Goal: Transaction & Acquisition: Purchase product/service

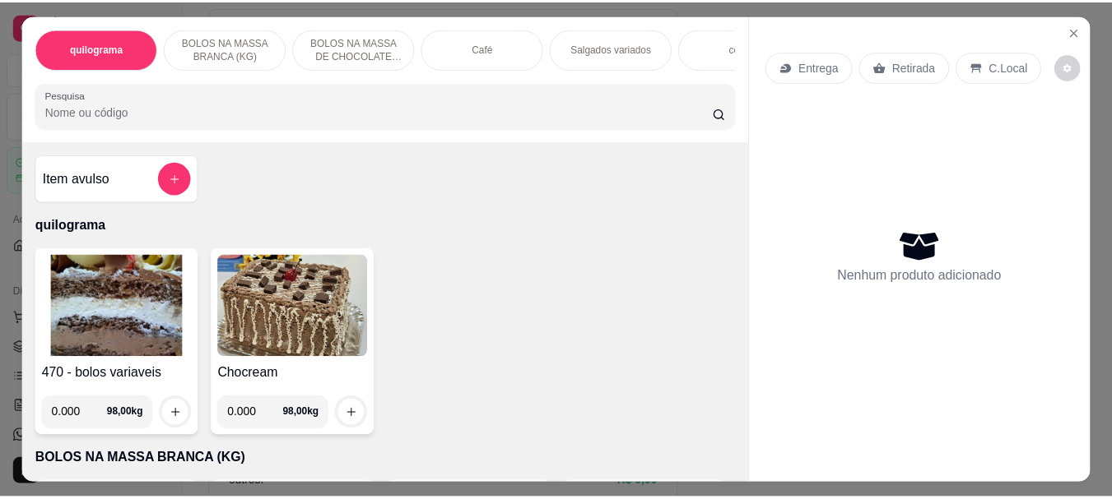
scroll to position [82, 0]
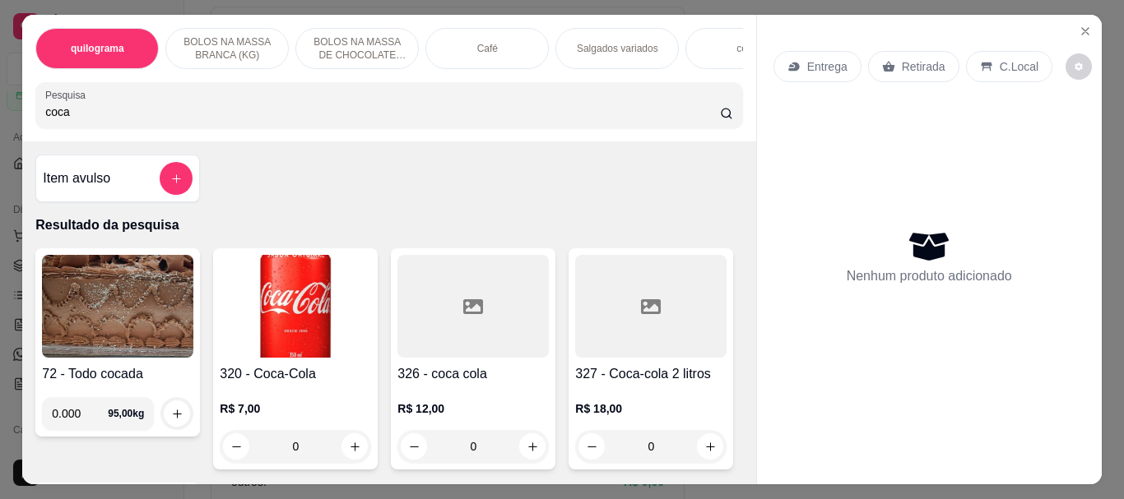
type input "coca"
click at [309, 302] on img at bounding box center [295, 306] width 151 height 103
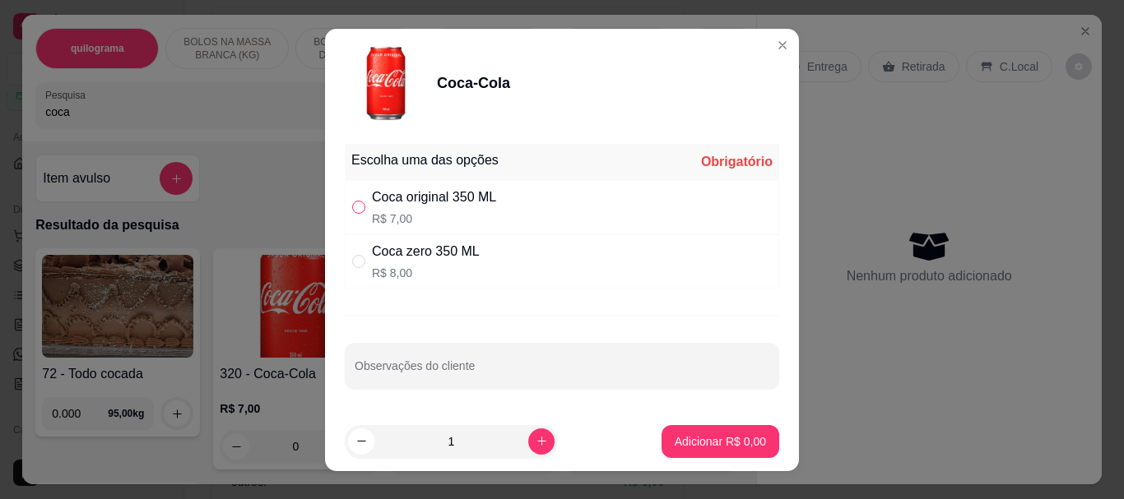
click at [352, 211] on input "" at bounding box center [358, 207] width 13 height 13
radio input "true"
click at [663, 432] on button "Adicionar R$ 7,00" at bounding box center [720, 441] width 114 height 32
type input "1"
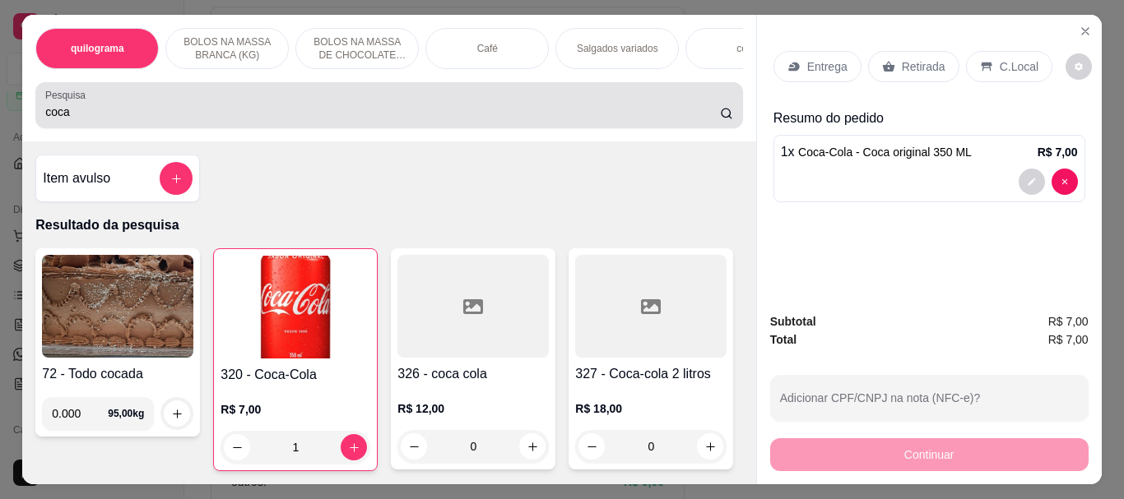
click at [133, 107] on div "coca" at bounding box center [388, 105] width 687 height 33
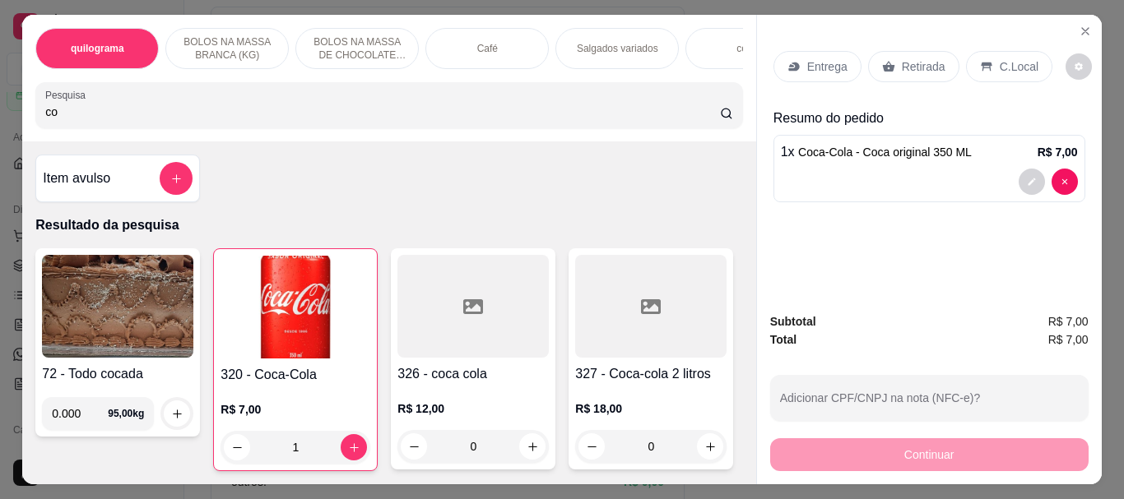
type input "c"
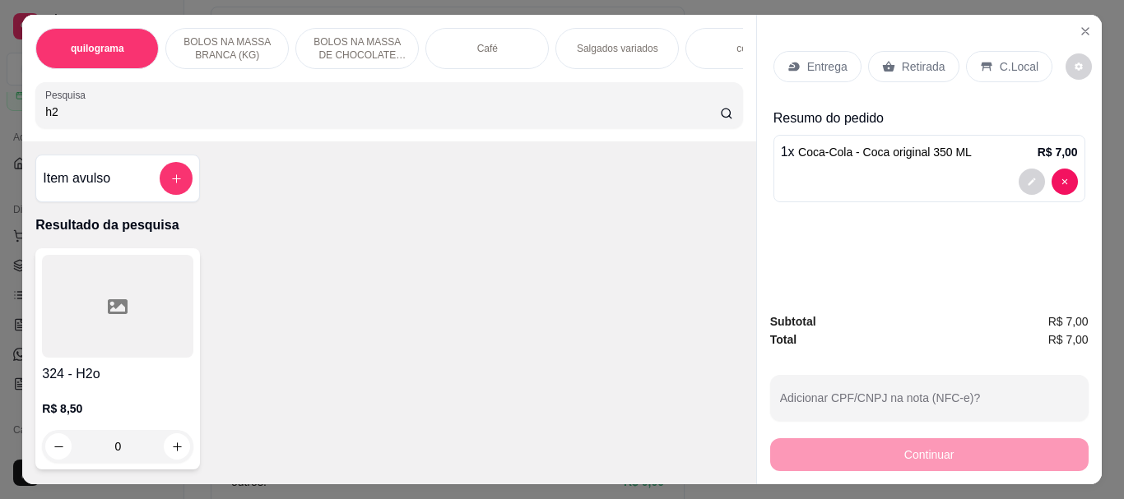
type input "h2"
click at [110, 309] on icon at bounding box center [118, 307] width 20 height 15
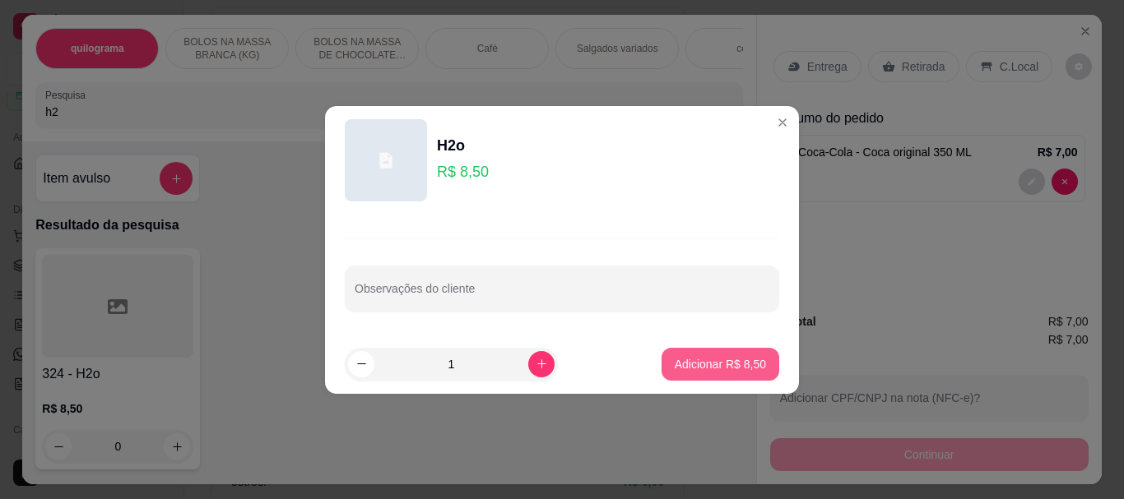
click at [713, 368] on p "Adicionar R$ 8,50" at bounding box center [720, 364] width 91 height 16
type input "1"
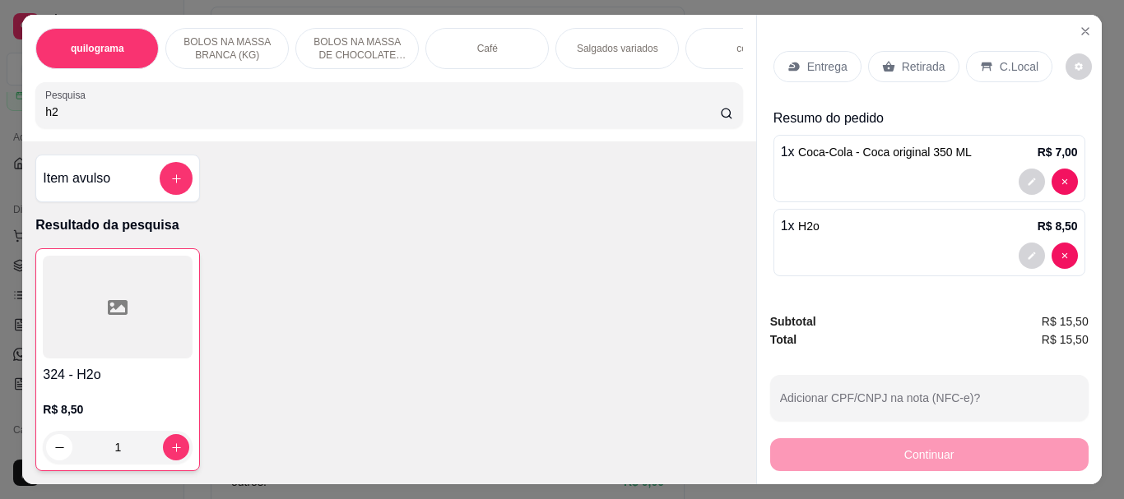
click at [106, 120] on input "h2" at bounding box center [382, 112] width 675 height 16
type input "h"
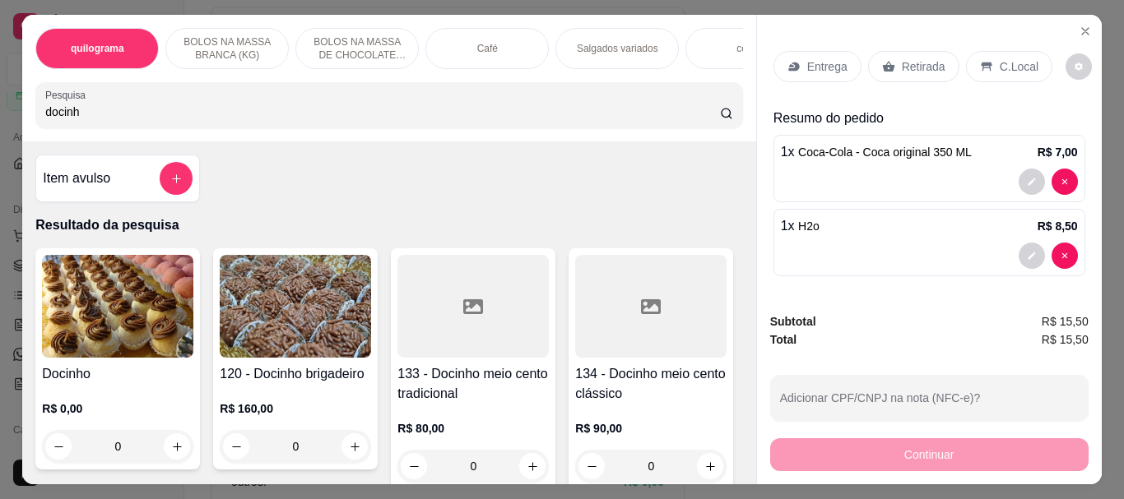
type input "docinh"
click at [138, 300] on img at bounding box center [117, 306] width 151 height 103
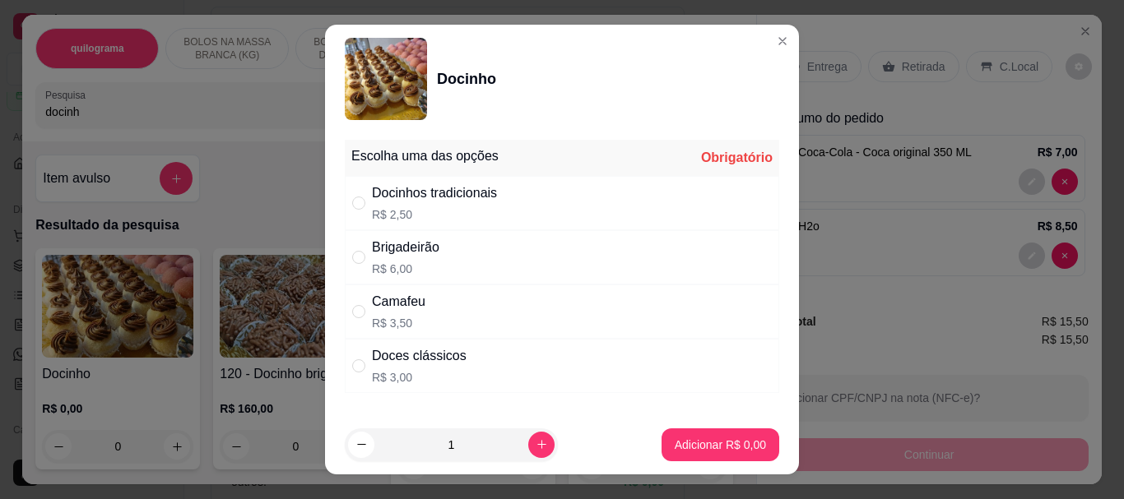
drag, startPoint x: 355, startPoint y: 367, endPoint x: 399, endPoint y: 374, distance: 44.9
click at [355, 367] on input "" at bounding box center [358, 366] width 13 height 13
radio input "true"
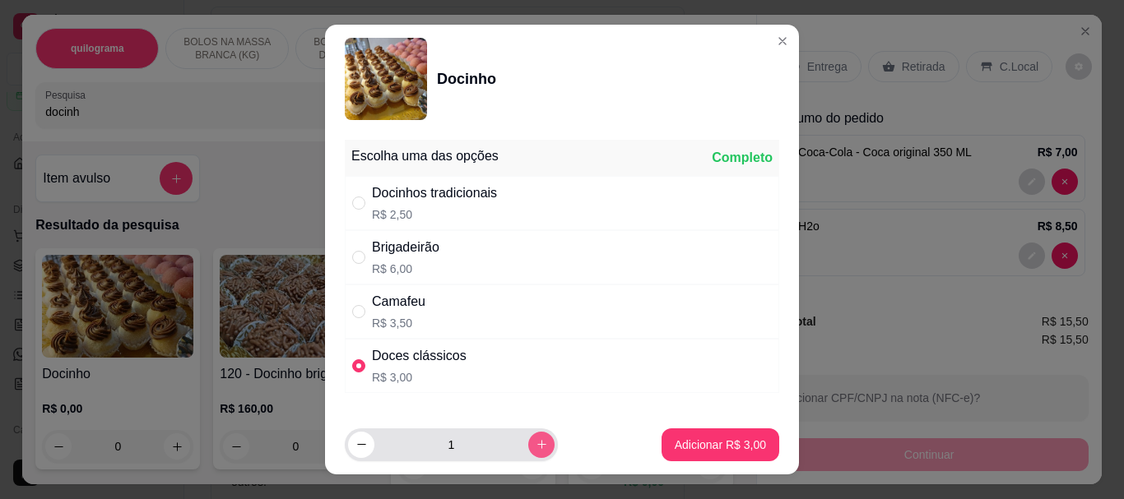
click at [528, 452] on button "increase-product-quantity" at bounding box center [541, 445] width 26 height 26
click at [536, 447] on icon "increase-product-quantity" at bounding box center [542, 445] width 12 height 12
type input "3"
click at [677, 461] on footer "3 Adicionar R$ 9,00" at bounding box center [562, 445] width 474 height 59
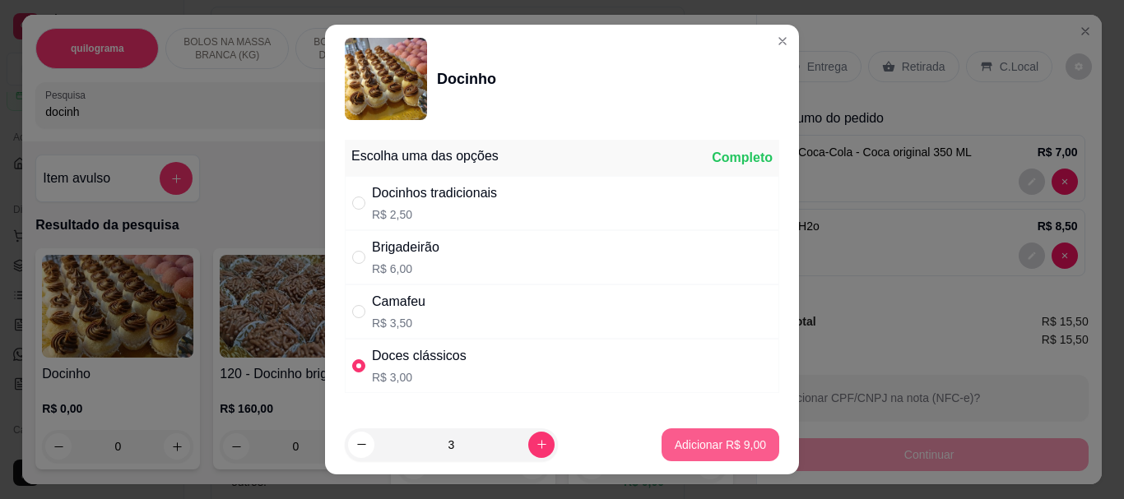
click at [676, 453] on button "Adicionar R$ 9,00" at bounding box center [721, 445] width 118 height 33
type input "3"
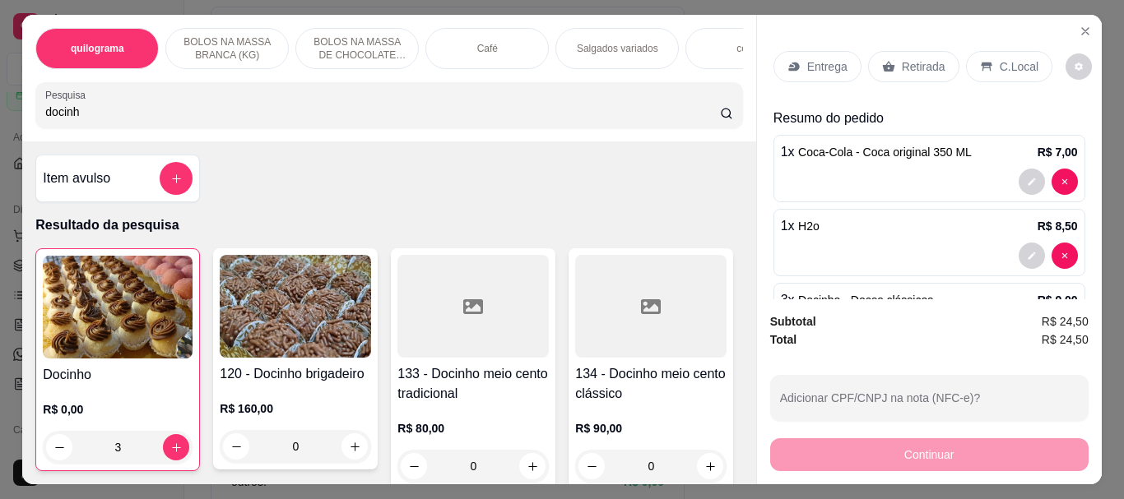
click at [933, 65] on p "Retirada" at bounding box center [924, 66] width 44 height 16
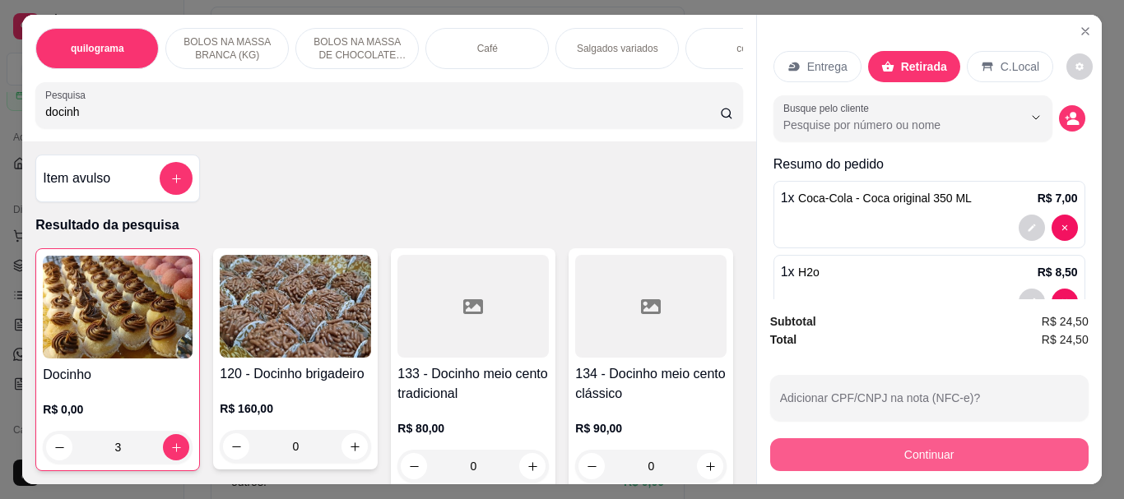
click at [896, 449] on button "Continuar" at bounding box center [929, 455] width 318 height 33
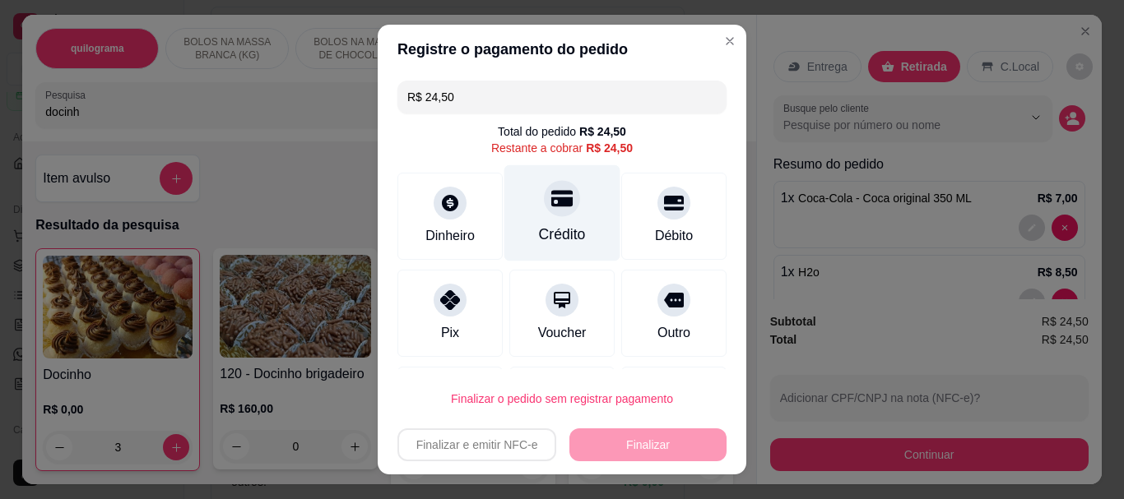
click at [542, 226] on div "Crédito" at bounding box center [562, 235] width 47 height 21
type input "R$ 0,00"
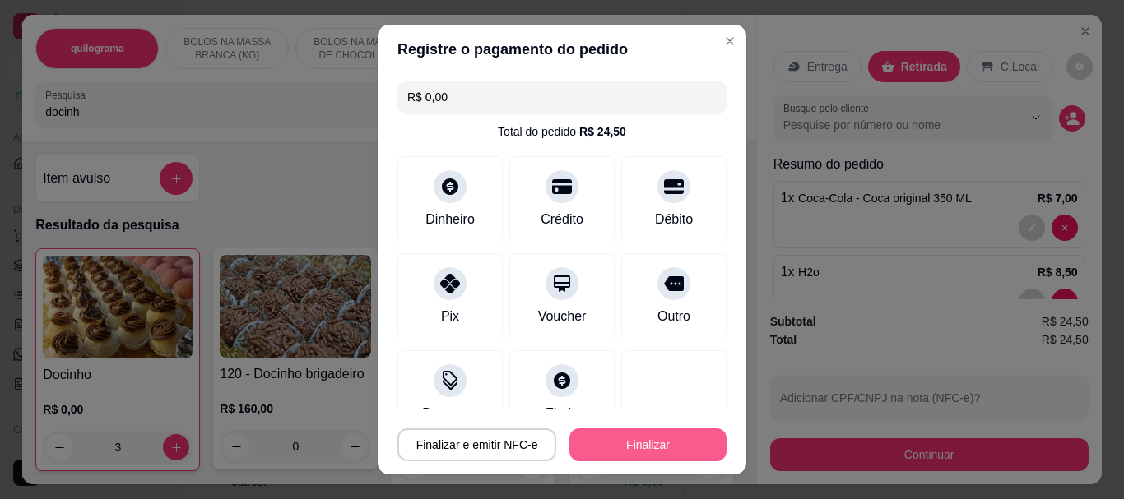
click at [702, 446] on button "Finalizar" at bounding box center [647, 445] width 157 height 33
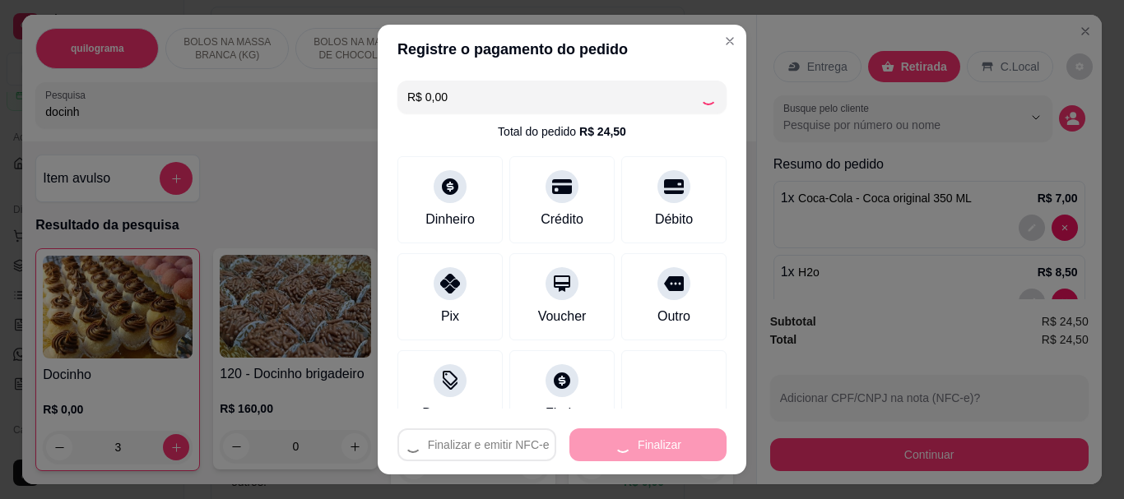
type input "0"
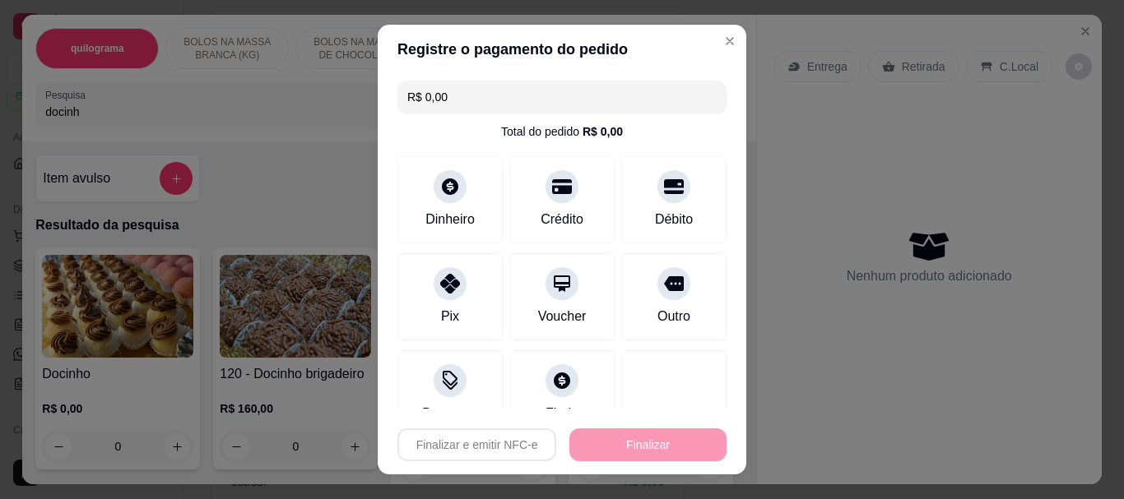
type input "-R$ 24,50"
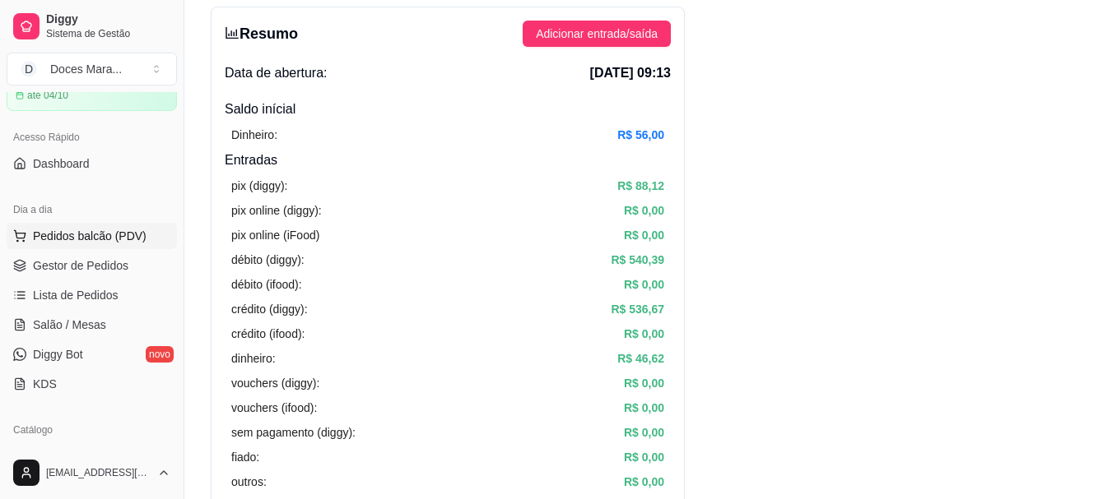
click at [99, 237] on span "Pedidos balcão (PDV)" at bounding box center [90, 236] width 114 height 16
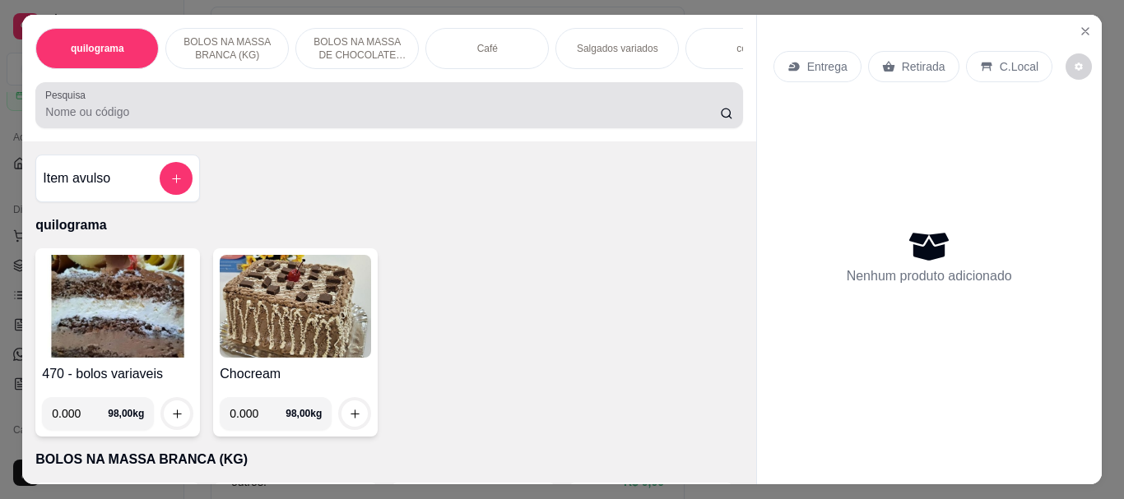
click at [173, 108] on div at bounding box center [388, 105] width 687 height 33
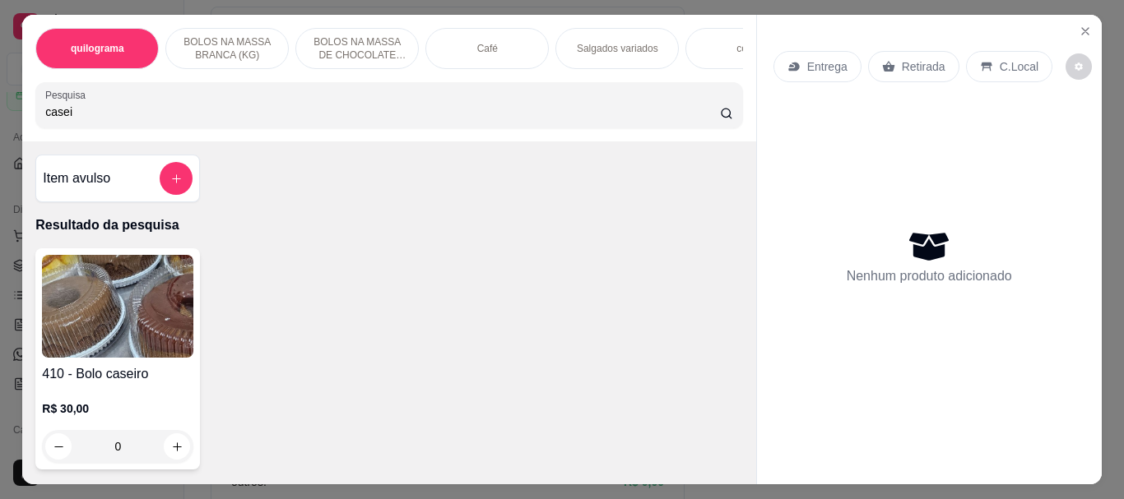
type input "casei"
click at [119, 315] on img at bounding box center [117, 306] width 151 height 103
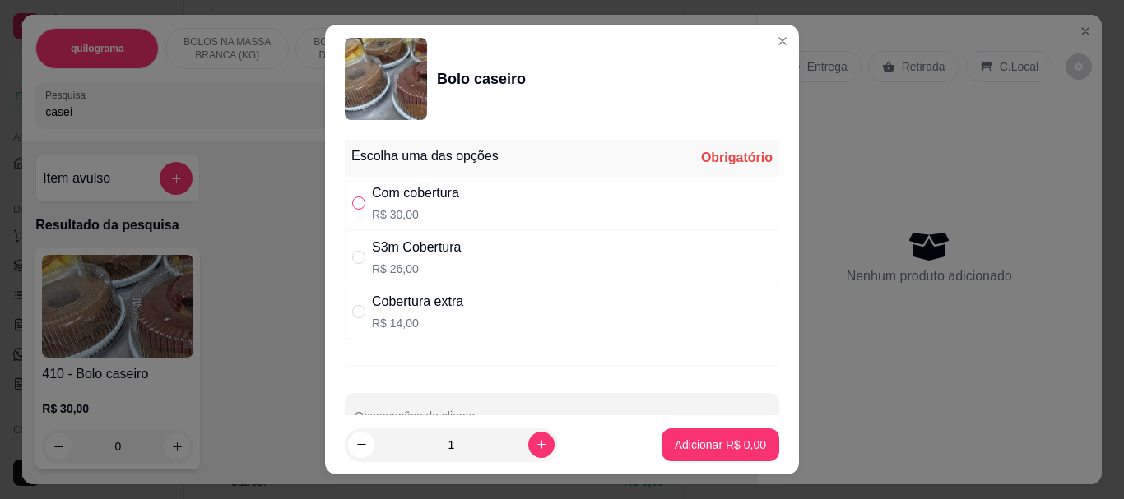
click at [352, 209] on input "" at bounding box center [358, 203] width 13 height 13
radio input "true"
click at [732, 439] on p "Adicionar R$ 30,00" at bounding box center [717, 445] width 98 height 16
type input "1"
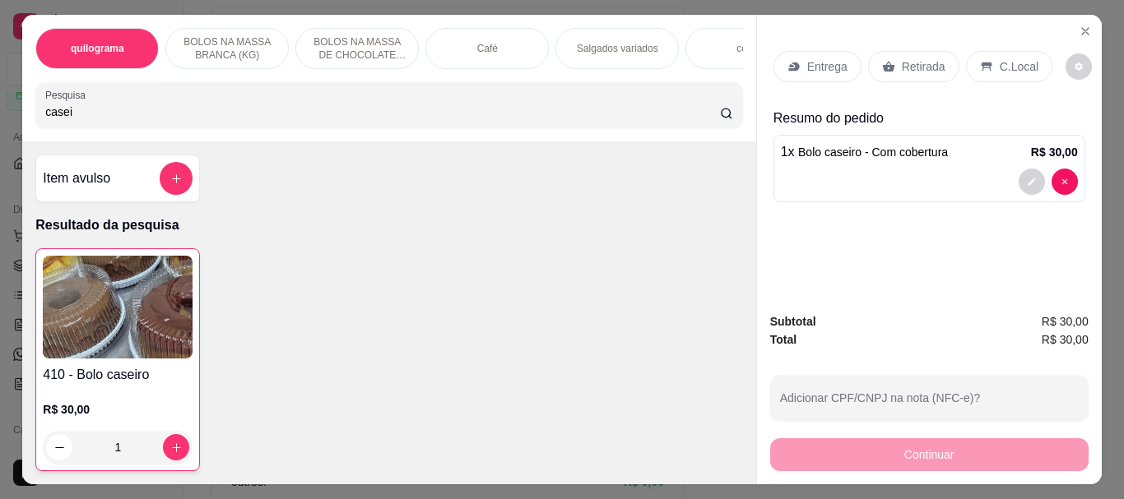
click at [151, 342] on img at bounding box center [118, 307] width 150 height 103
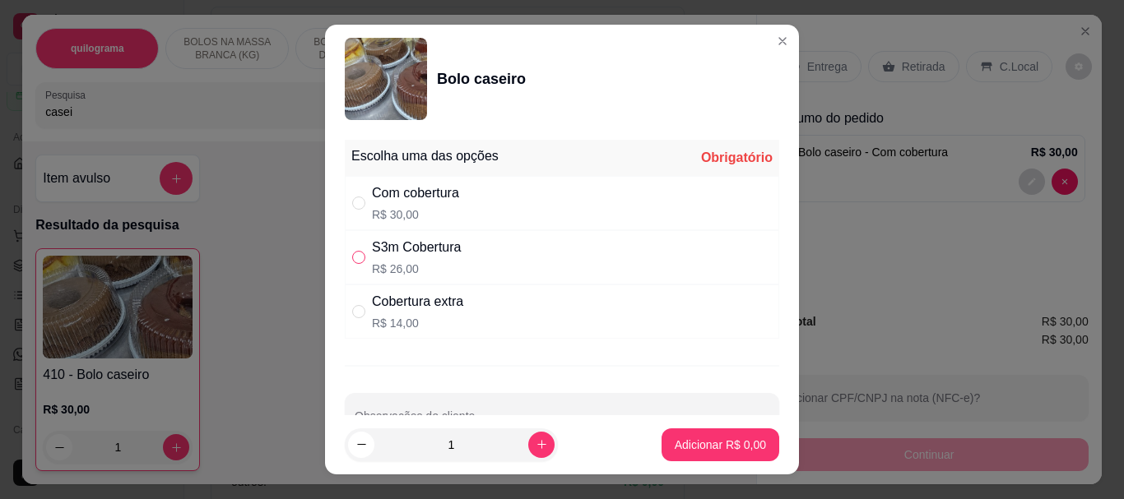
click at [355, 260] on input "" at bounding box center [358, 257] width 13 height 13
radio input "true"
click at [696, 439] on p "Adicionar R$ 26,00" at bounding box center [717, 445] width 95 height 16
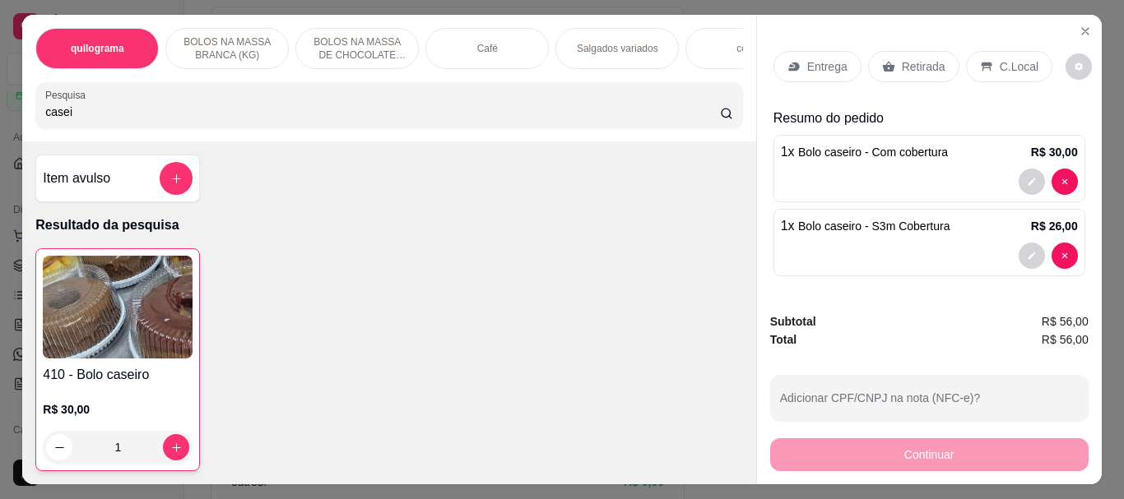
drag, startPoint x: 93, startPoint y: 119, endPoint x: 15, endPoint y: 120, distance: 78.2
click at [15, 120] on div "quilograma BOLOS NA MASSA BRANCA (KG) BOLOS NA MASSA DE CHOCOLATE preço por (KG…" at bounding box center [562, 249] width 1124 height 499
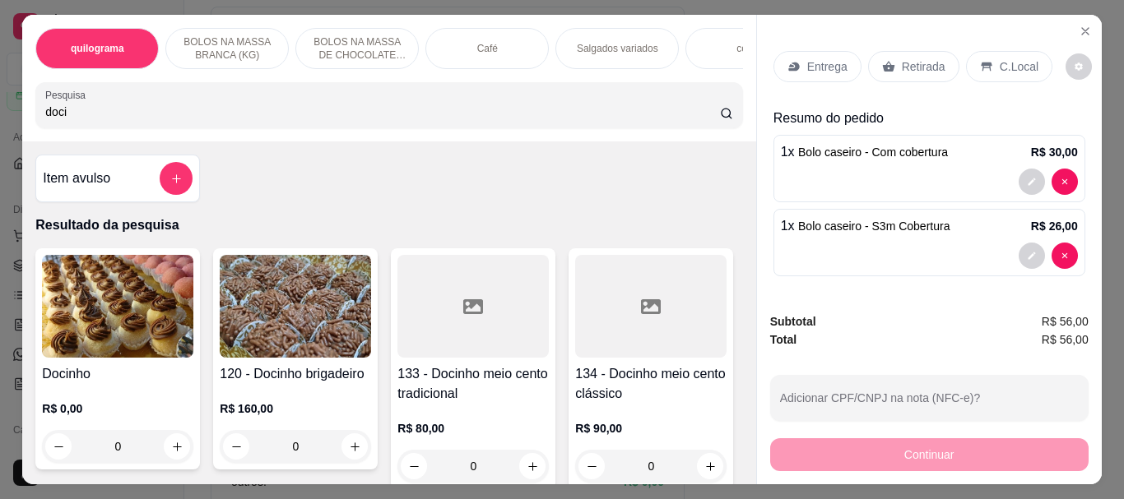
type input "doci"
click at [133, 308] on img at bounding box center [117, 306] width 151 height 103
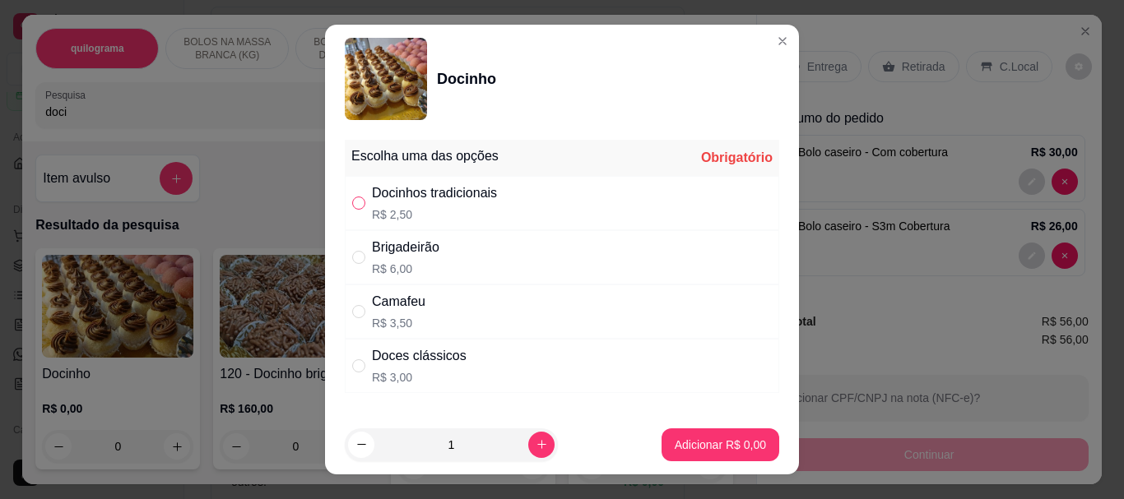
click at [353, 209] on input "" at bounding box center [358, 203] width 13 height 13
radio input "true"
drag, startPoint x: 469, startPoint y: 438, endPoint x: 461, endPoint y: 428, distance: 12.9
click at [462, 429] on input "1" at bounding box center [451, 445] width 154 height 33
type input "30"
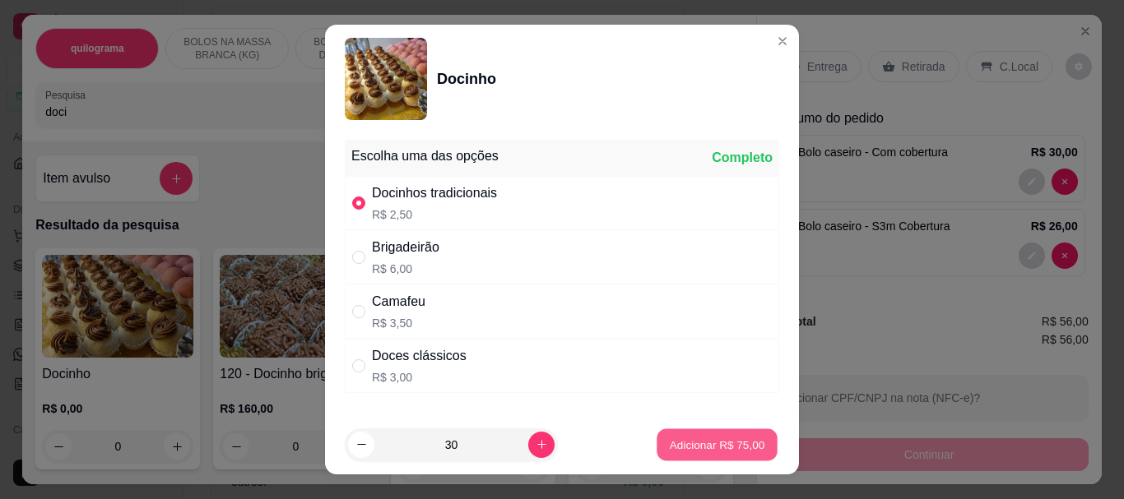
click at [719, 436] on button "Adicionar R$ 75,00" at bounding box center [717, 445] width 121 height 32
type input "30"
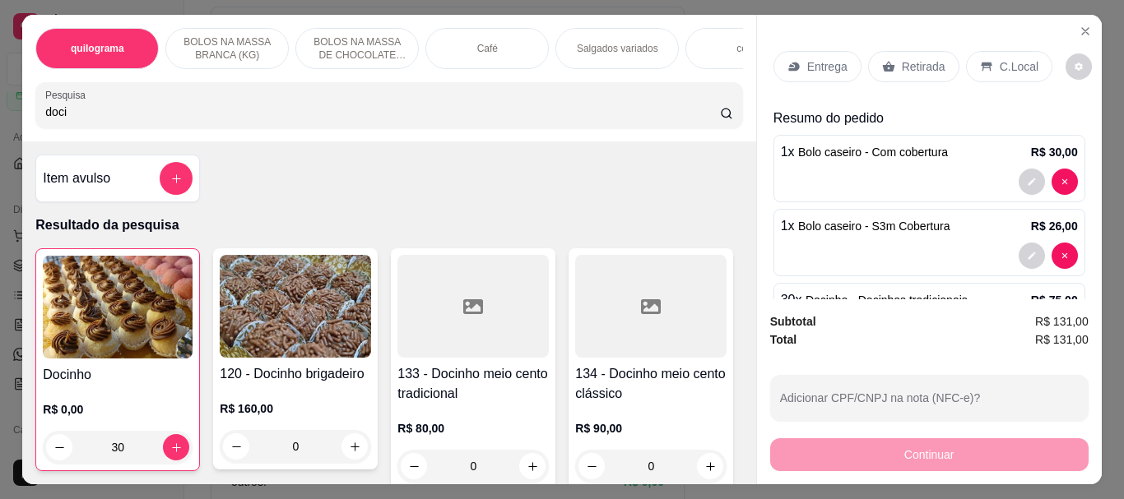
click at [902, 61] on p "Retirada" at bounding box center [924, 66] width 44 height 16
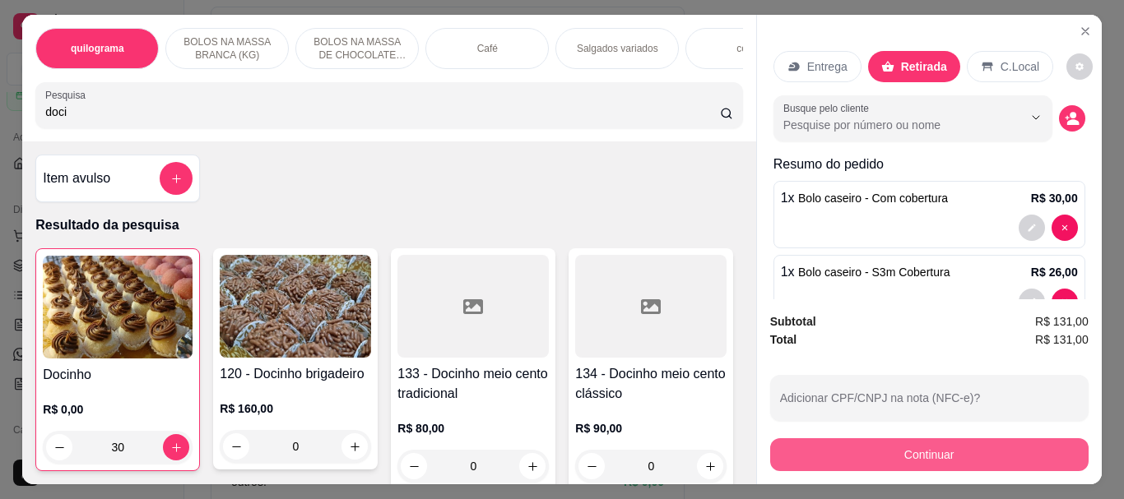
click at [922, 444] on button "Continuar" at bounding box center [929, 455] width 318 height 33
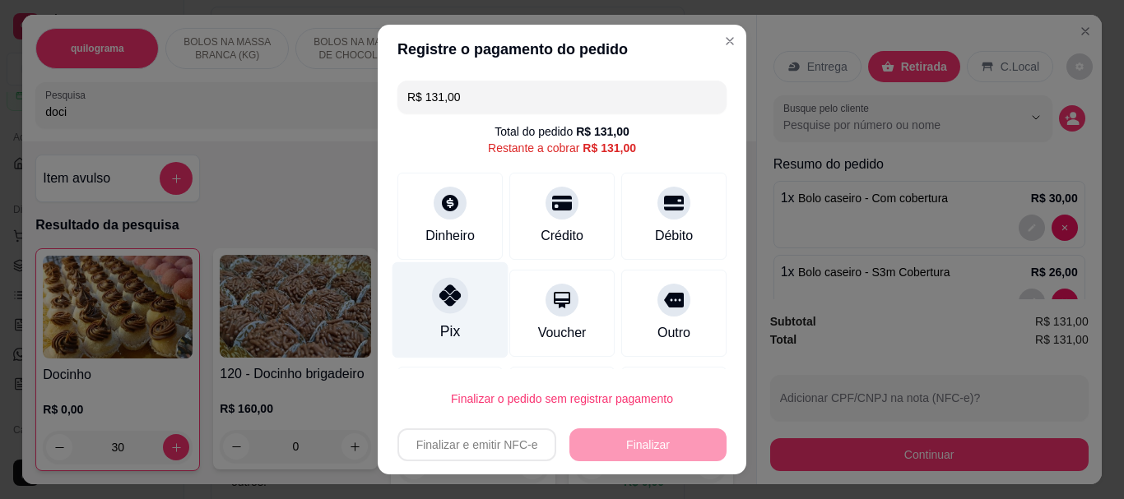
click at [439, 299] on icon at bounding box center [449, 296] width 21 height 21
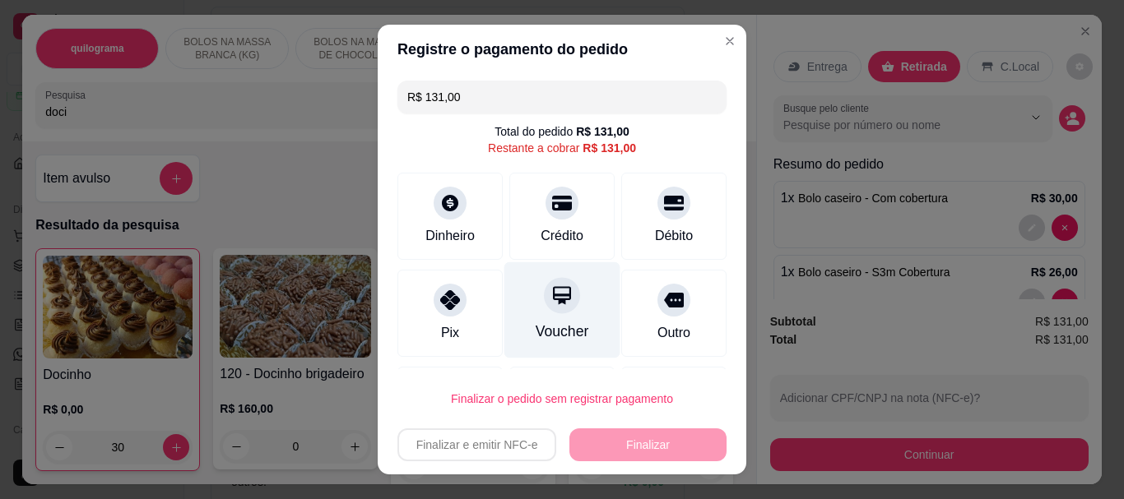
type input "R$ 0,00"
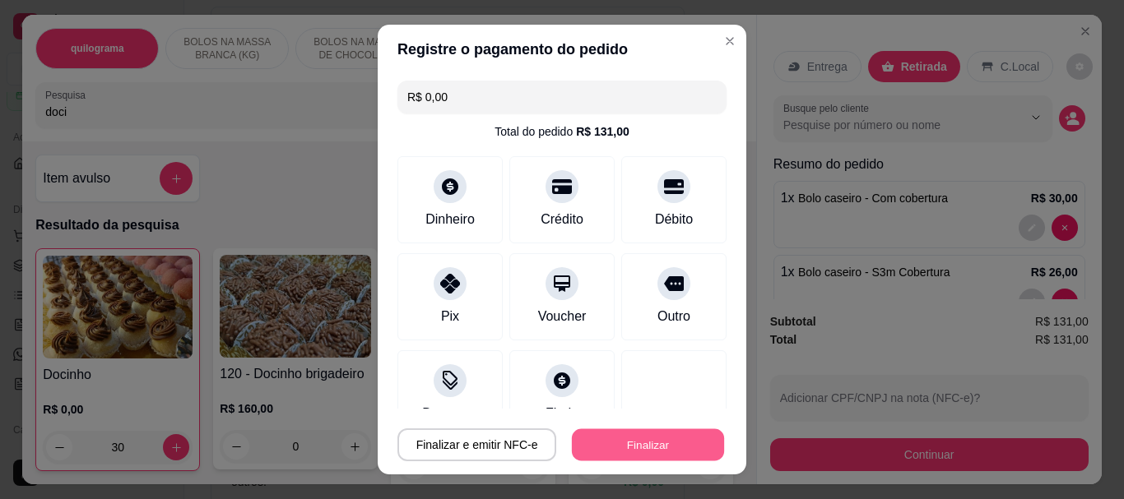
click at [598, 434] on button "Finalizar" at bounding box center [648, 445] width 152 height 32
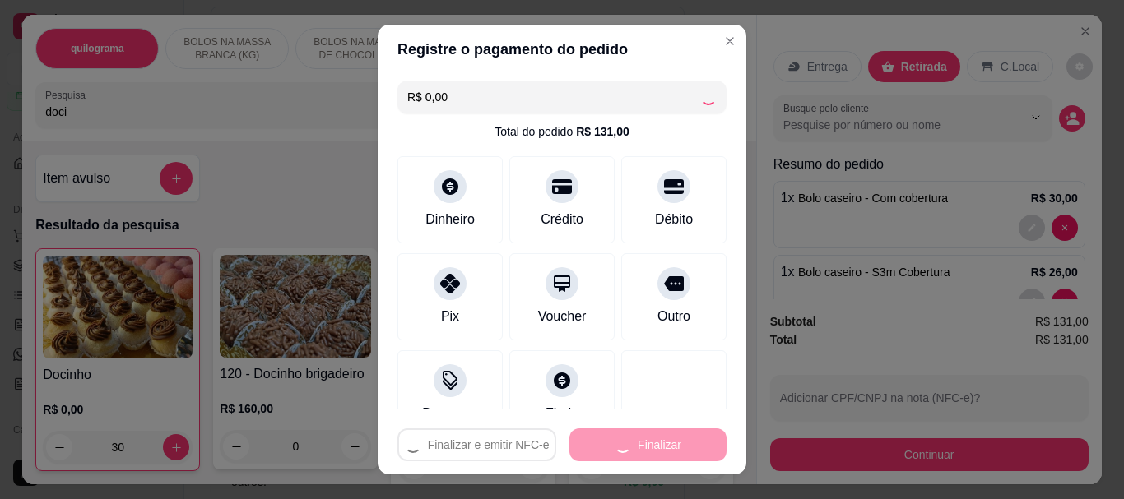
type input "0"
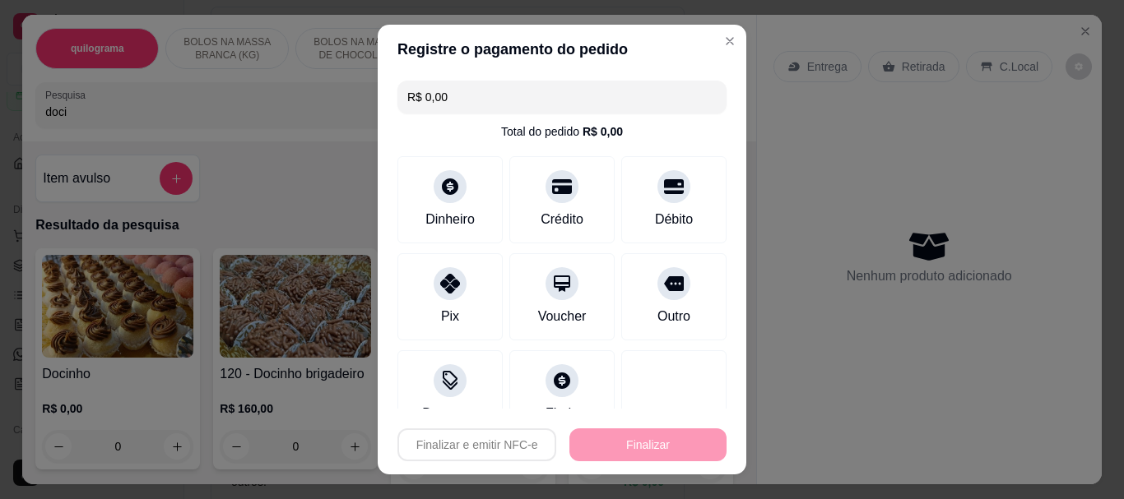
type input "-R$ 131,00"
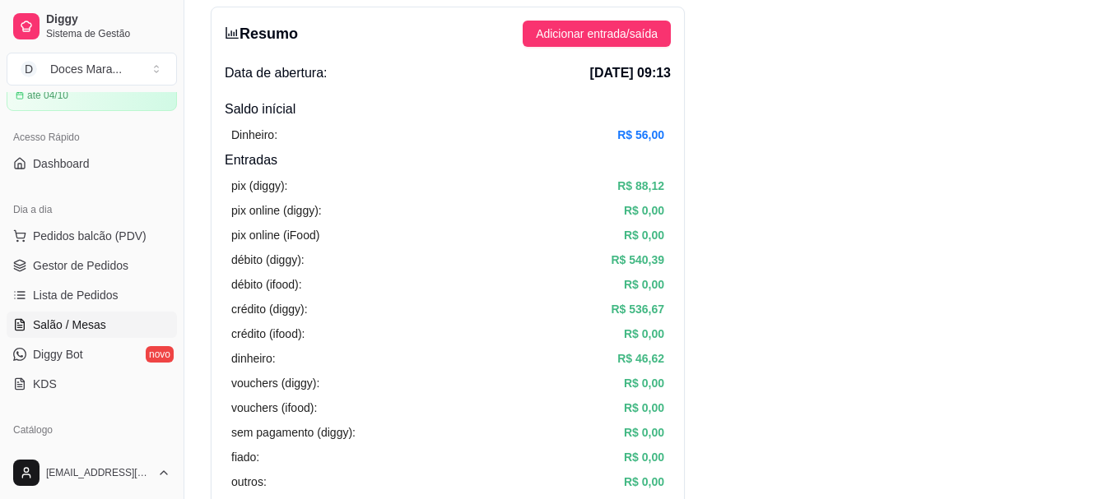
click at [89, 328] on span "Salão / Mesas" at bounding box center [69, 325] width 73 height 16
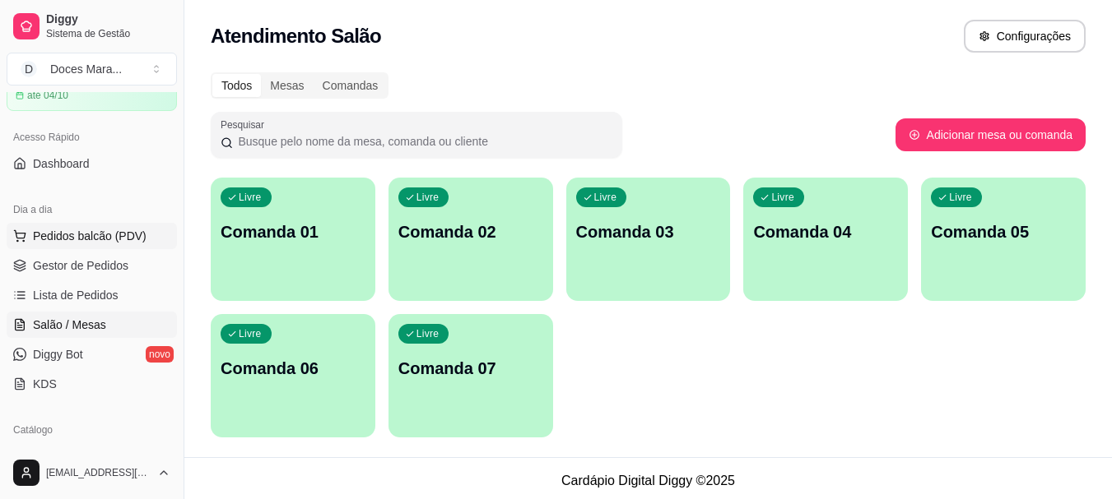
click at [95, 232] on span "Pedidos balcão (PDV)" at bounding box center [90, 236] width 114 height 16
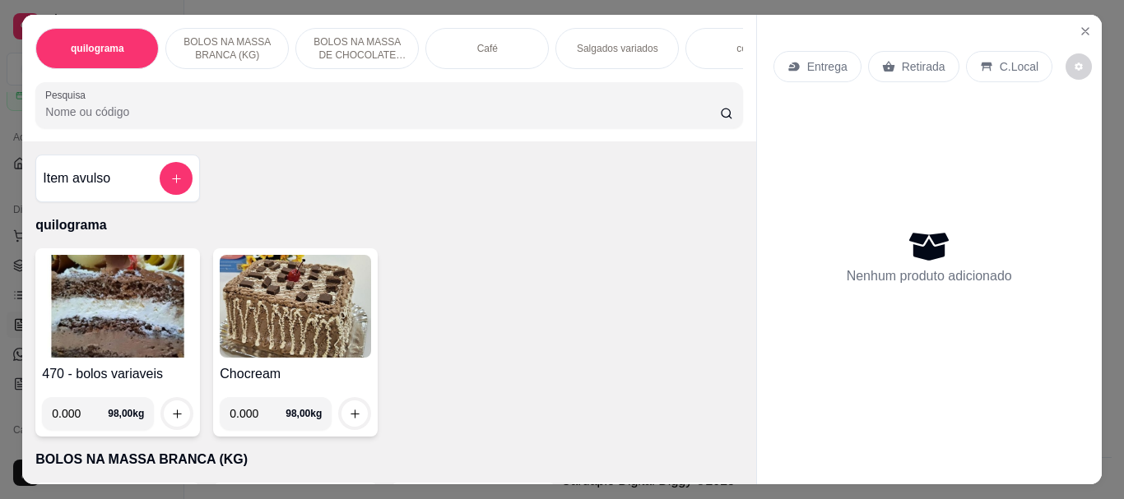
click at [109, 332] on img at bounding box center [117, 306] width 151 height 103
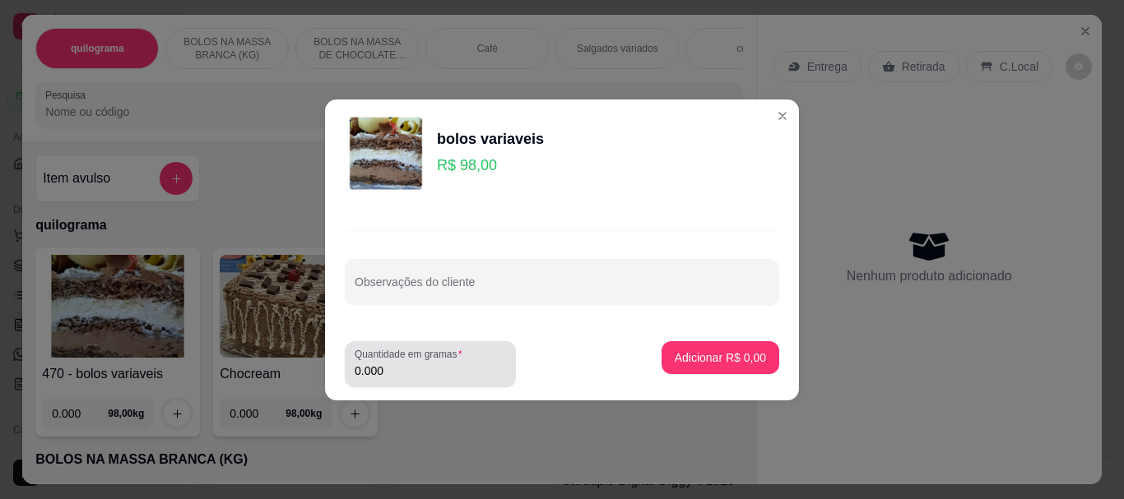
click at [406, 378] on input "0.000" at bounding box center [430, 371] width 151 height 16
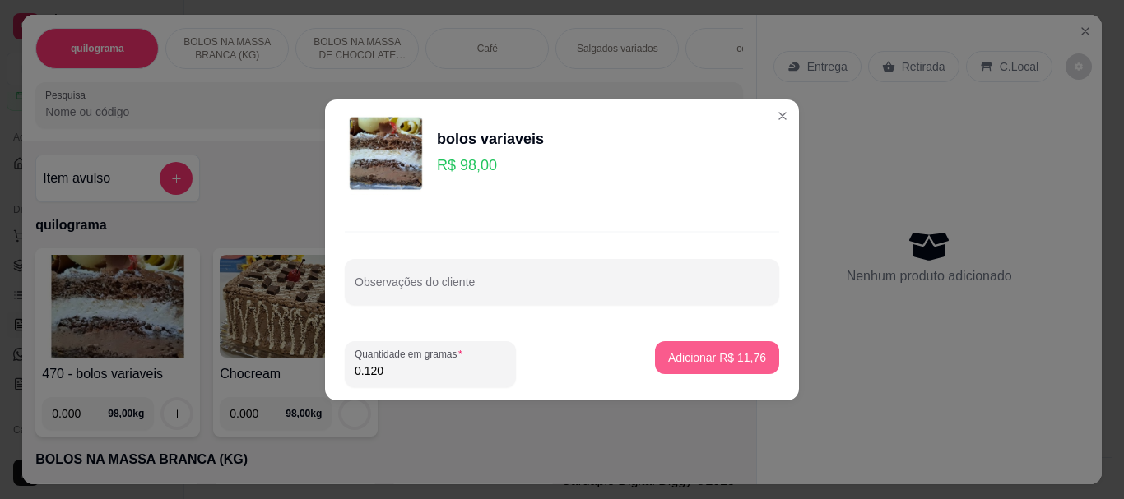
type input "0.120"
click at [712, 371] on button "Adicionar R$ 11,76" at bounding box center [717, 357] width 121 height 32
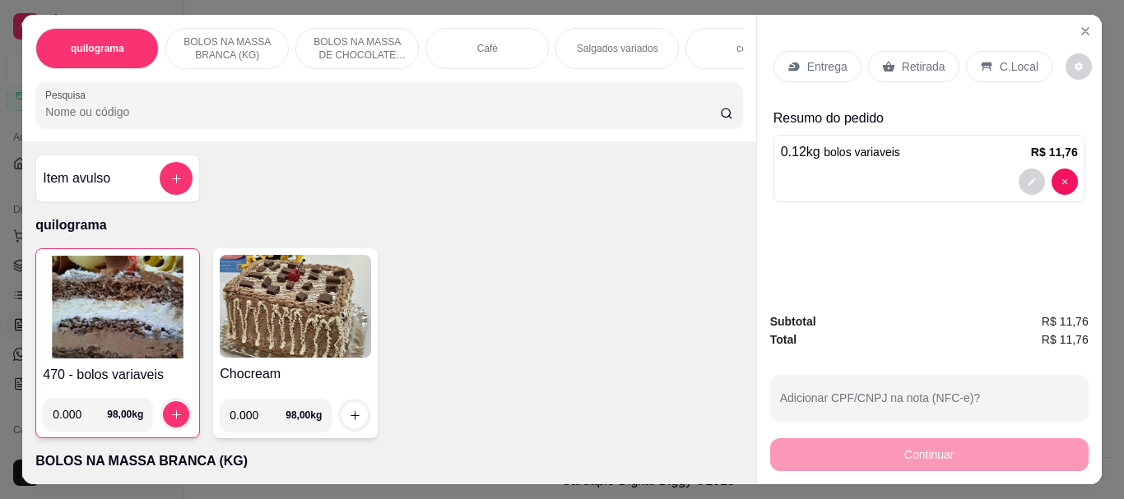
click at [890, 63] on div "Retirada" at bounding box center [913, 66] width 91 height 31
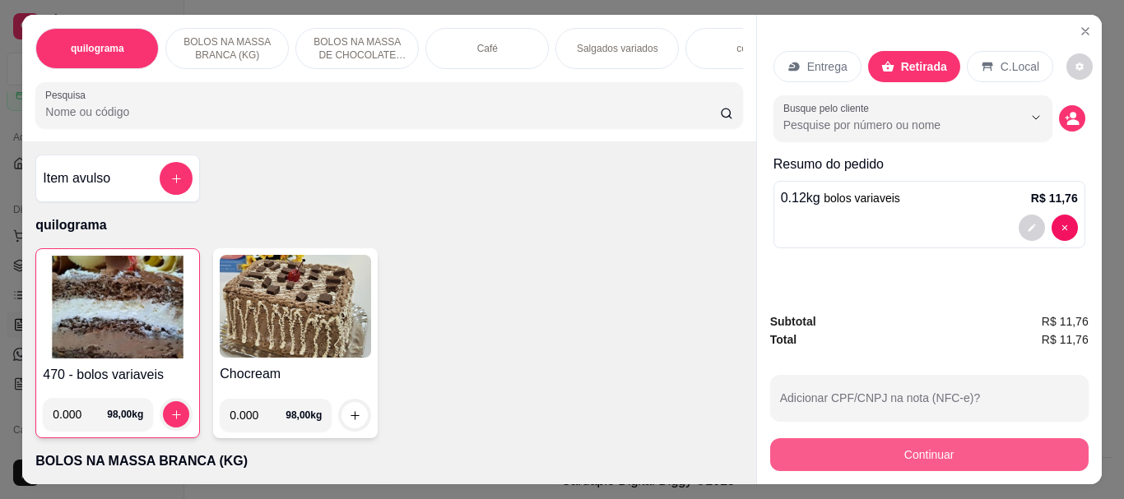
click at [883, 440] on button "Continuar" at bounding box center [929, 455] width 318 height 33
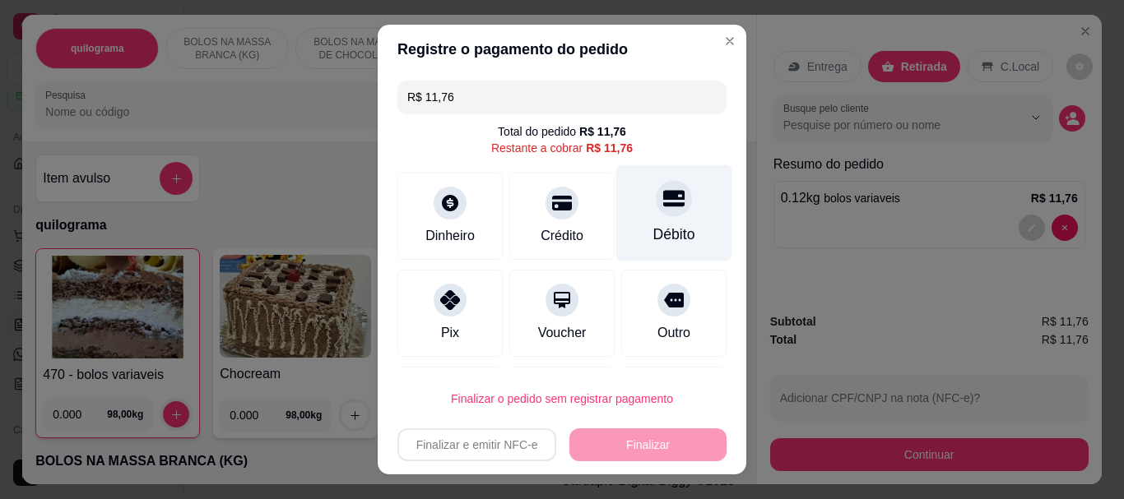
click at [653, 216] on div "Débito" at bounding box center [674, 213] width 116 height 96
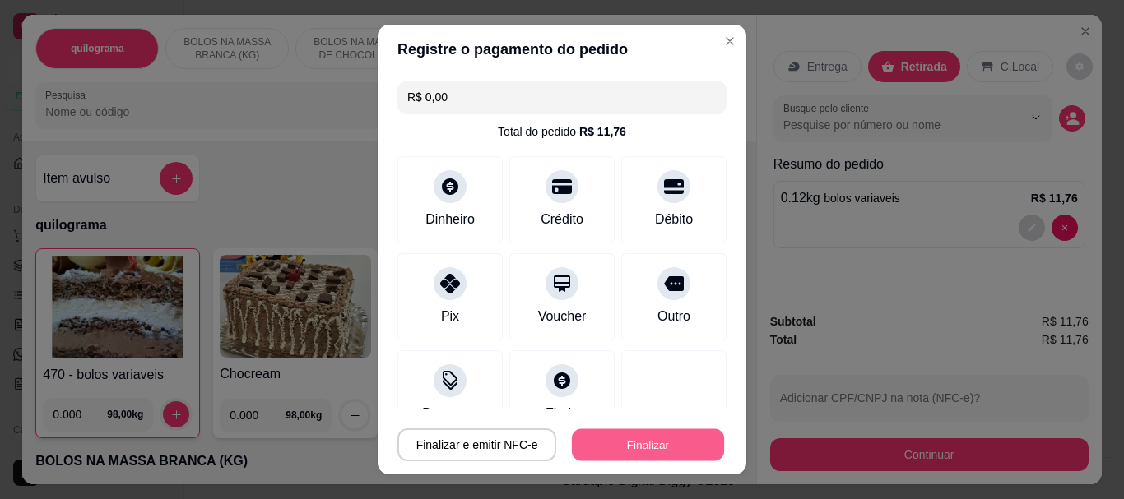
click at [635, 438] on button "Finalizar" at bounding box center [648, 445] width 152 height 32
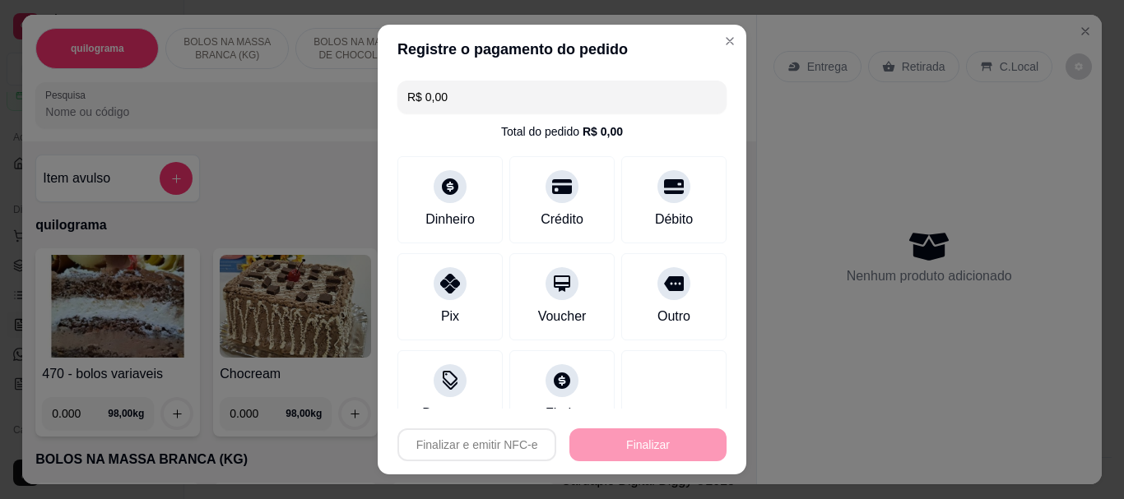
type input "-R$ 11,76"
